Goal: Transaction & Acquisition: Purchase product/service

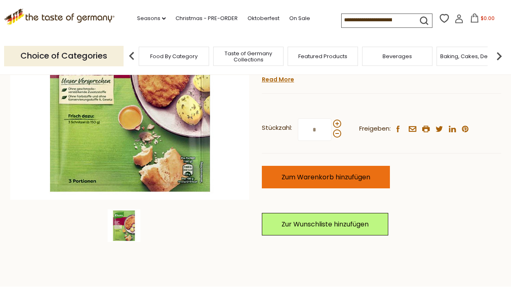
scroll to position [156, 0]
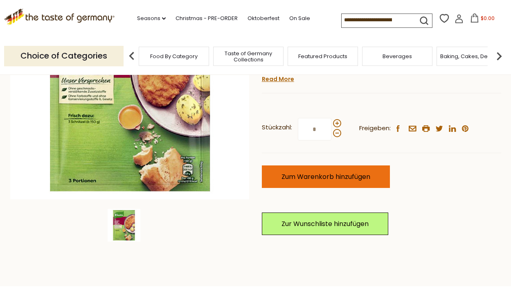
click at [351, 174] on span "Zum Warenkorb hinzufügen" at bounding box center [326, 176] width 89 height 9
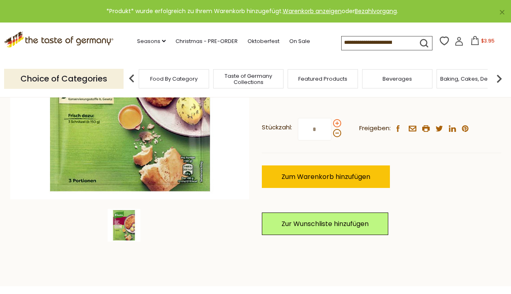
click at [337, 120] on span at bounding box center [337, 123] width 8 height 8
click at [332, 120] on input "*" at bounding box center [315, 129] width 34 height 23
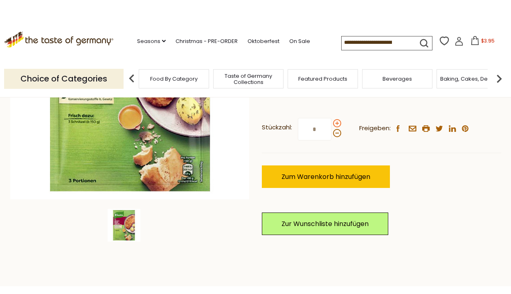
click at [337, 121] on span at bounding box center [337, 123] width 8 height 8
click at [332, 121] on input "*" at bounding box center [315, 129] width 34 height 23
type input "*"
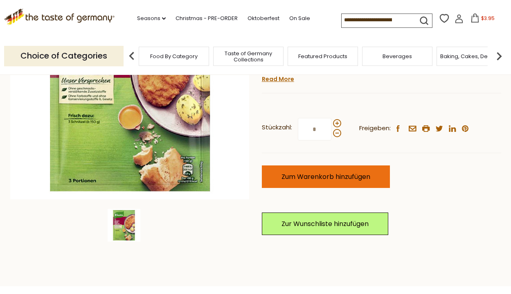
click at [351, 174] on span "Zum Warenkorb hinzufügen" at bounding box center [326, 176] width 89 height 9
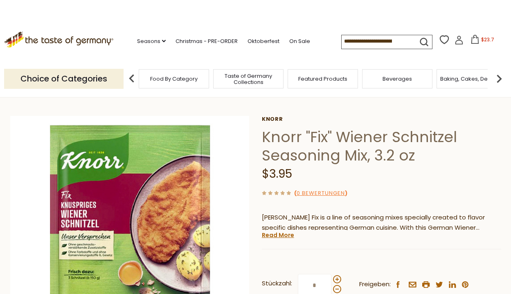
scroll to position [0, 0]
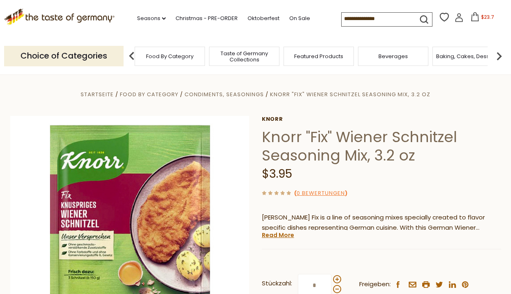
click at [260, 55] on span "Taste of Germany Collections" at bounding box center [244, 56] width 65 height 12
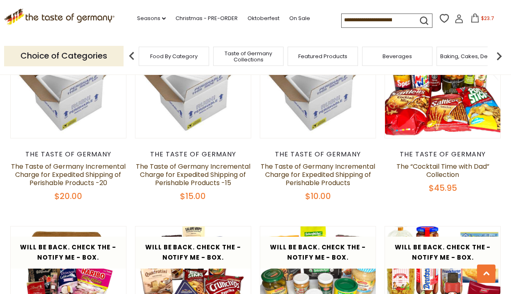
scroll to position [733, 0]
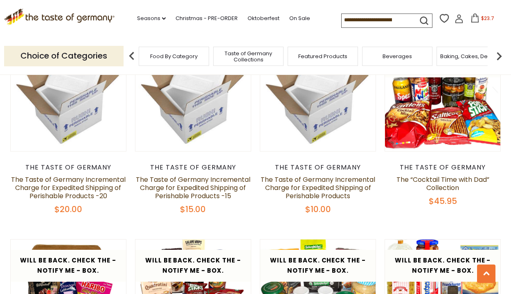
click at [481, 18] on span "$23.7" at bounding box center [487, 18] width 13 height 7
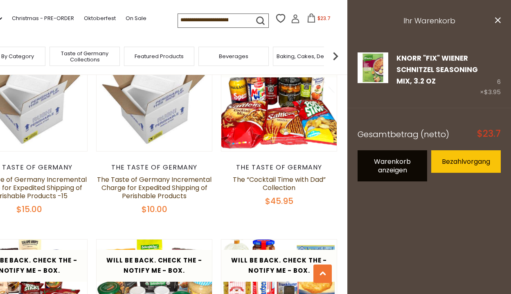
click at [405, 168] on link "Warenkorb anzeigen" at bounding box center [393, 165] width 70 height 31
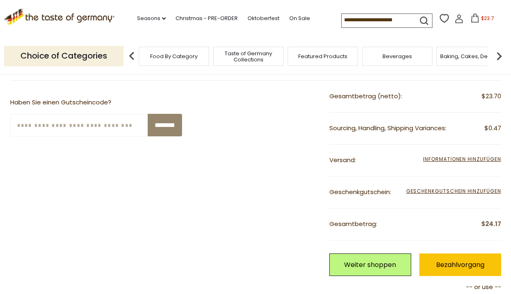
scroll to position [165, 0]
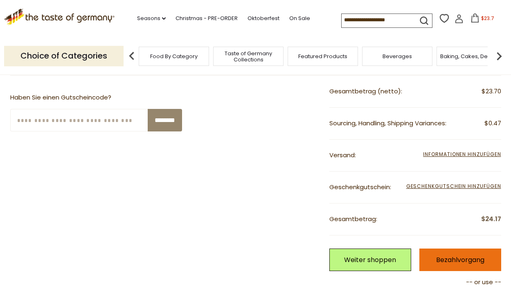
click at [470, 265] on link "Bezahlvorgang" at bounding box center [461, 259] width 82 height 23
